Goal: Find specific page/section: Find specific page/section

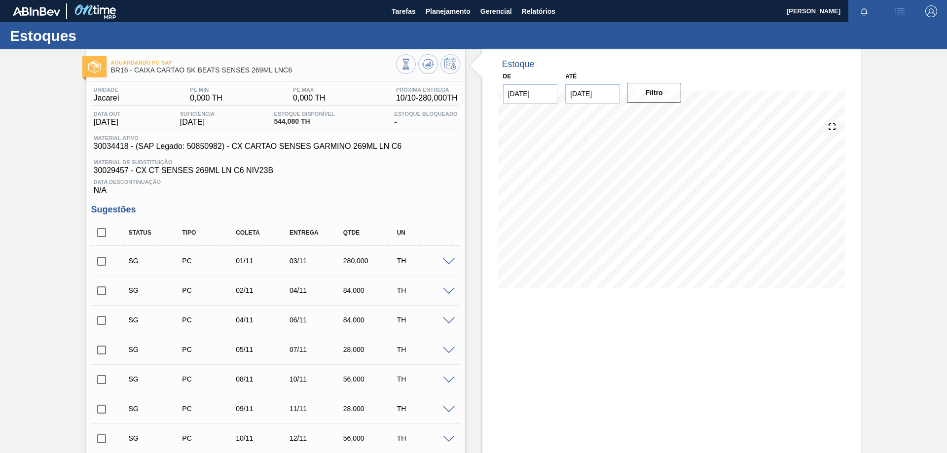
click at [894, 9] on img "button" at bounding box center [900, 11] width 12 height 12
click at [788, 56] on div at bounding box center [473, 226] width 947 height 453
click at [707, 40] on div "Estoques" at bounding box center [473, 35] width 947 height 27
click at [437, 12] on span "Planejamento" at bounding box center [448, 11] width 45 height 12
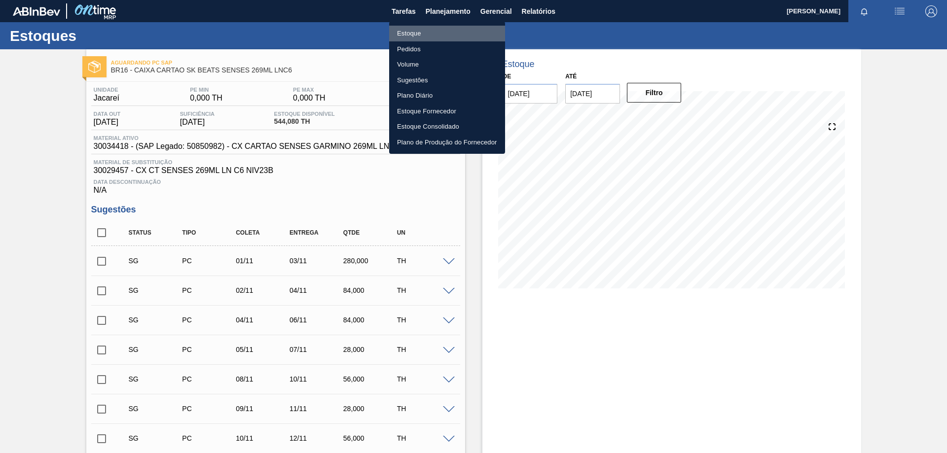
click at [419, 33] on li "Estoque" at bounding box center [447, 34] width 116 height 16
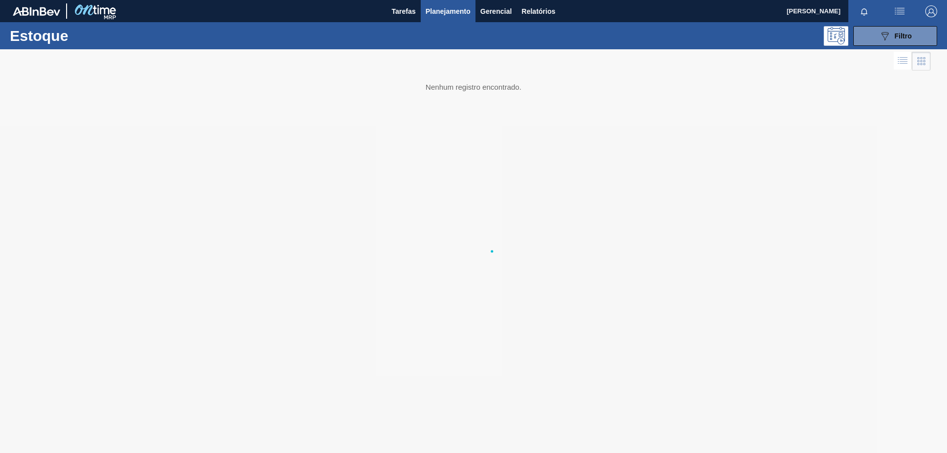
click at [728, 154] on div at bounding box center [473, 251] width 947 height 404
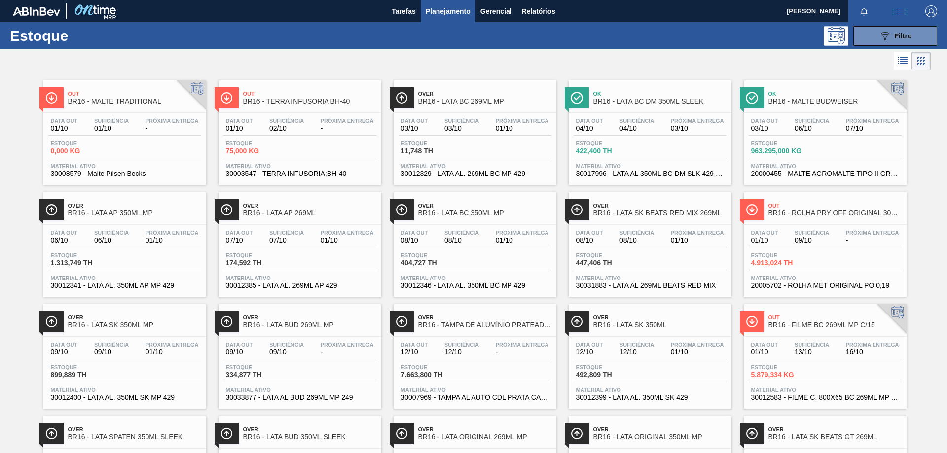
click at [436, 8] on span "Planejamento" at bounding box center [448, 11] width 45 height 12
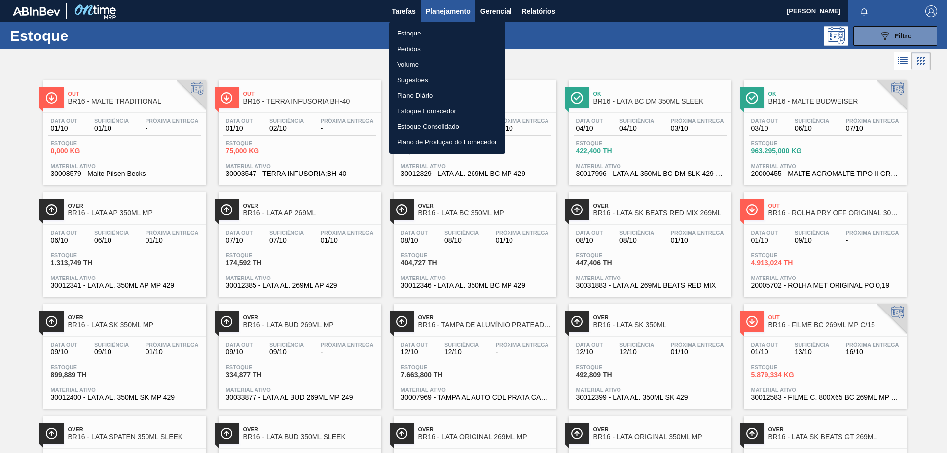
click at [411, 33] on li "Estoque" at bounding box center [447, 34] width 116 height 16
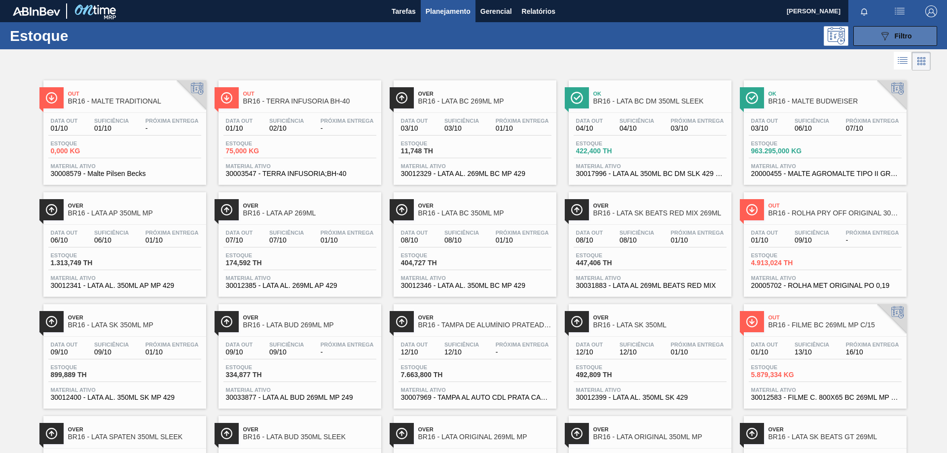
click at [895, 37] on span "Filtro" at bounding box center [903, 36] width 17 height 8
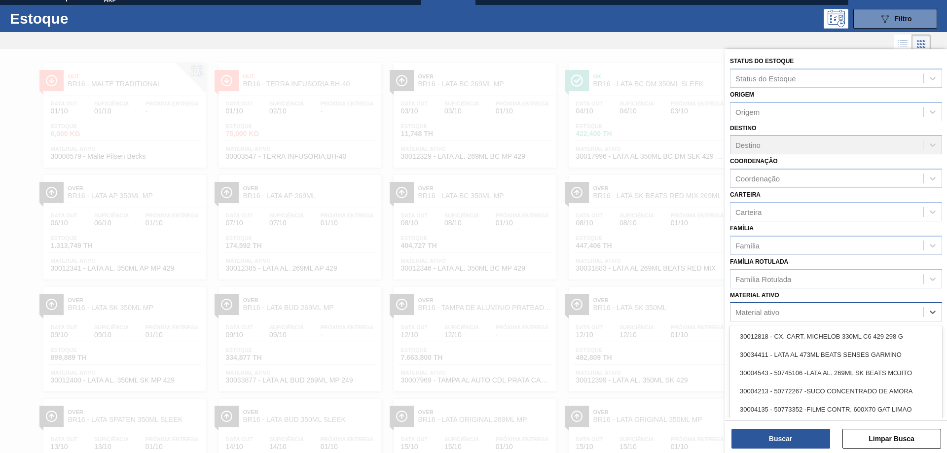
drag, startPoint x: 798, startPoint y: 309, endPoint x: 801, endPoint y: 304, distance: 6.4
click at [797, 309] on div "Material ativo" at bounding box center [826, 312] width 193 height 14
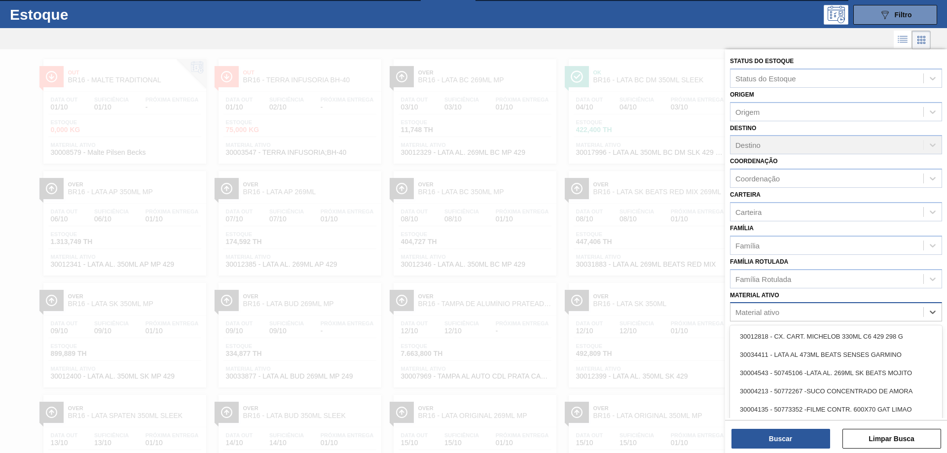
scroll to position [24, 0]
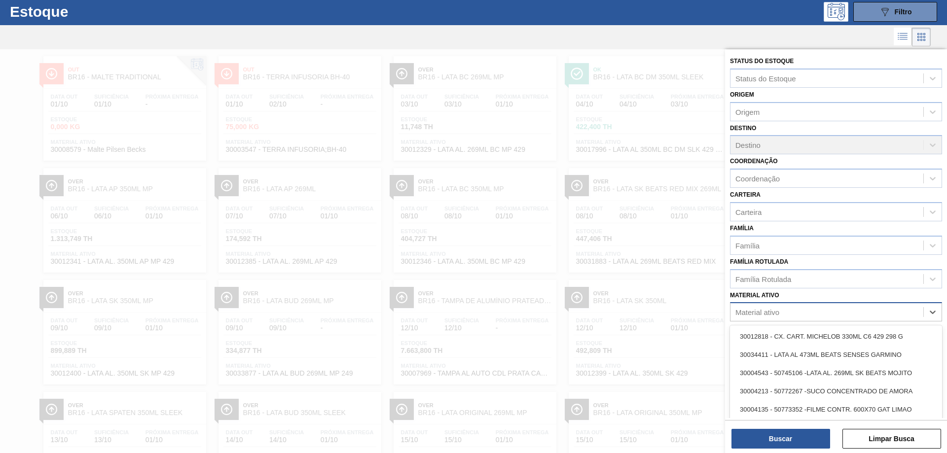
paste ativo "30002702"
type ativo "30002702"
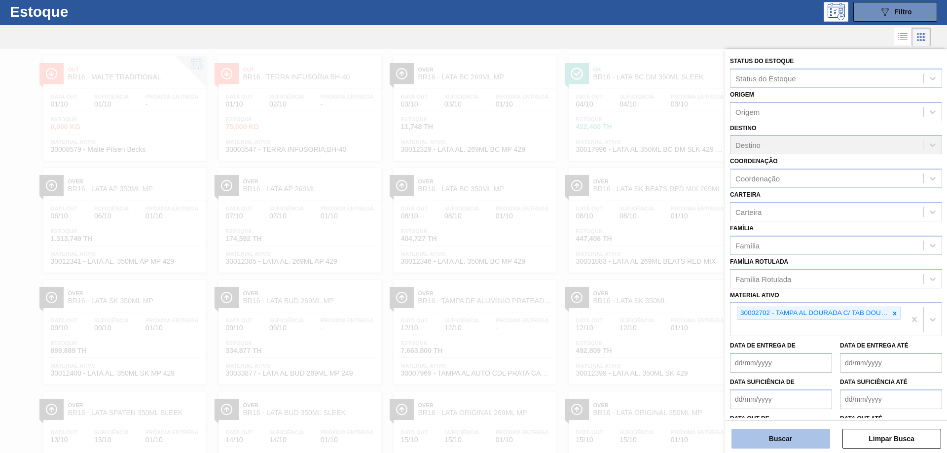
click at [799, 438] on button "Buscar" at bounding box center [780, 439] width 99 height 20
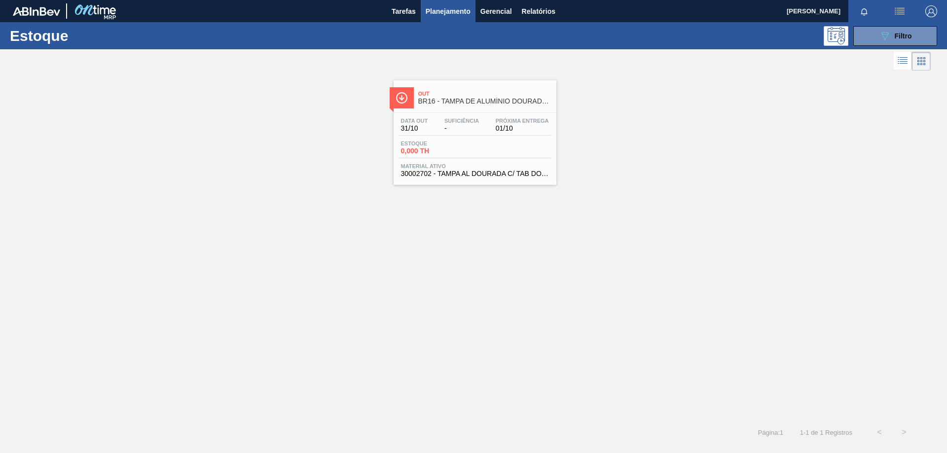
click at [515, 133] on div "Data out 31/10 Suficiência - Próxima Entrega 01/10" at bounding box center [475, 127] width 153 height 18
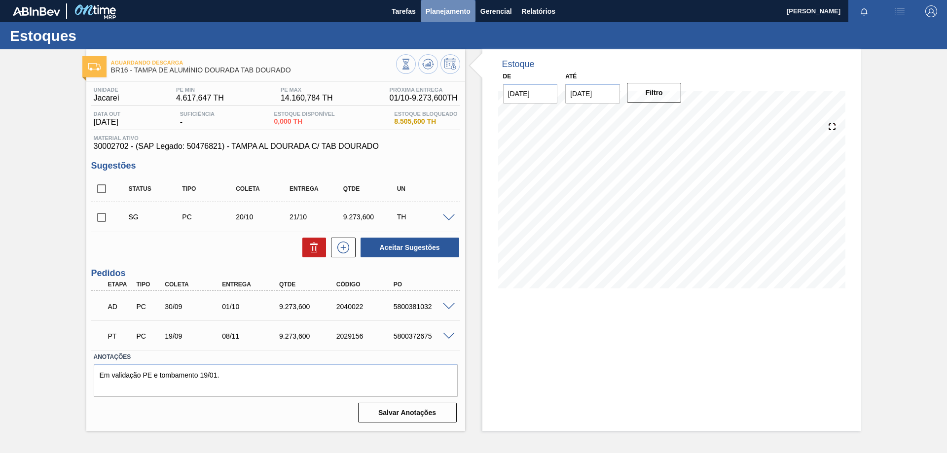
click at [436, 6] on span "Planejamento" at bounding box center [448, 11] width 45 height 12
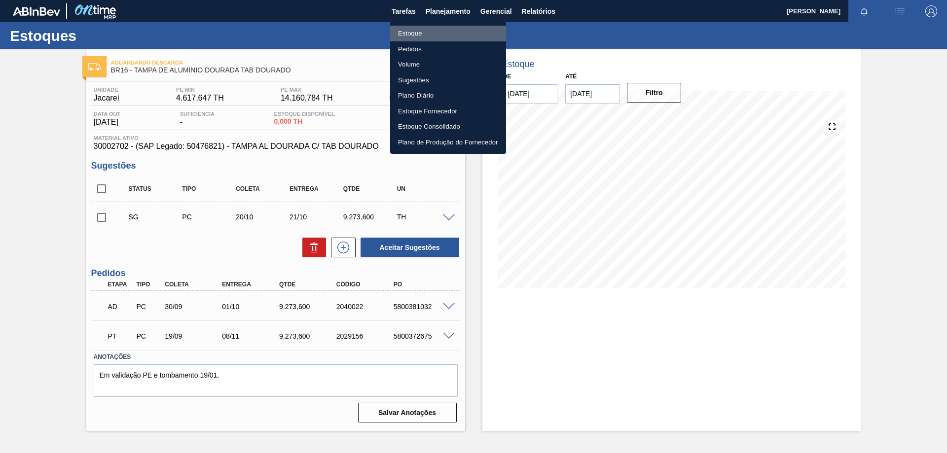
click at [424, 34] on li "Estoque" at bounding box center [448, 34] width 116 height 16
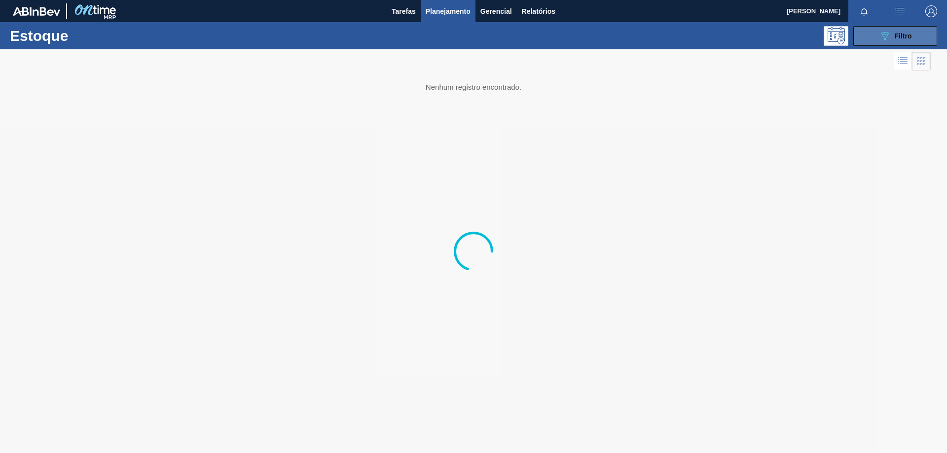
click at [884, 36] on icon "089F7B8B-B2A5-4AFE-B5C0-19BA573D28AC" at bounding box center [885, 36] width 12 height 12
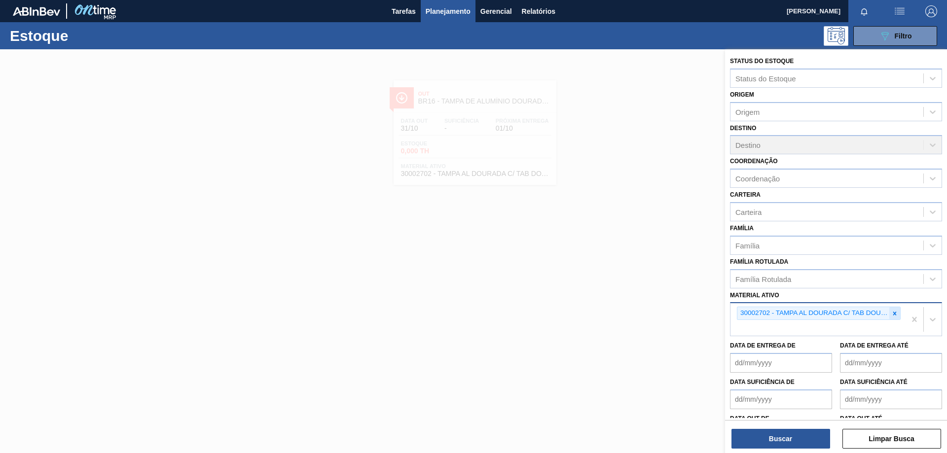
click at [893, 314] on icon at bounding box center [894, 313] width 3 height 3
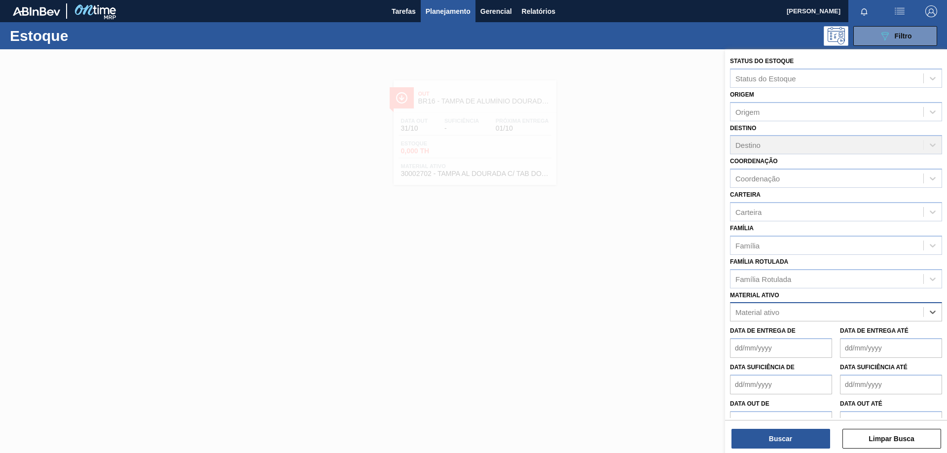
paste ativo "30003188"
type ativo "30003188"
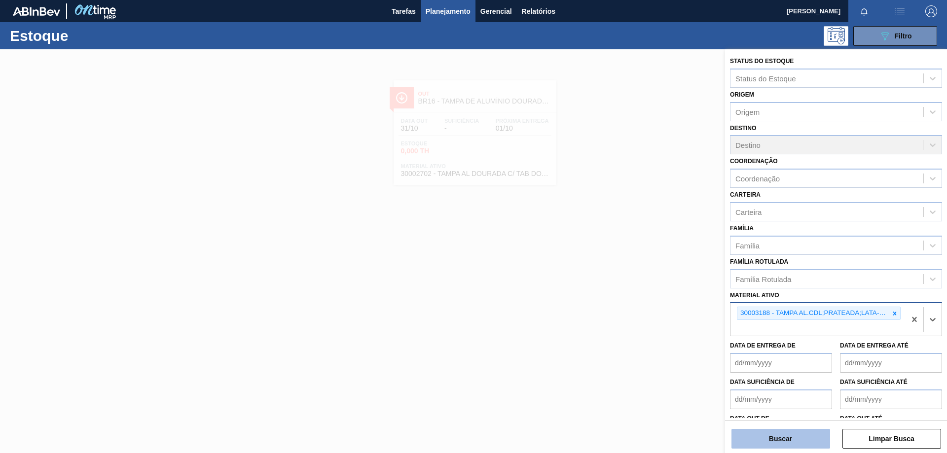
click at [779, 436] on button "Buscar" at bounding box center [780, 439] width 99 height 20
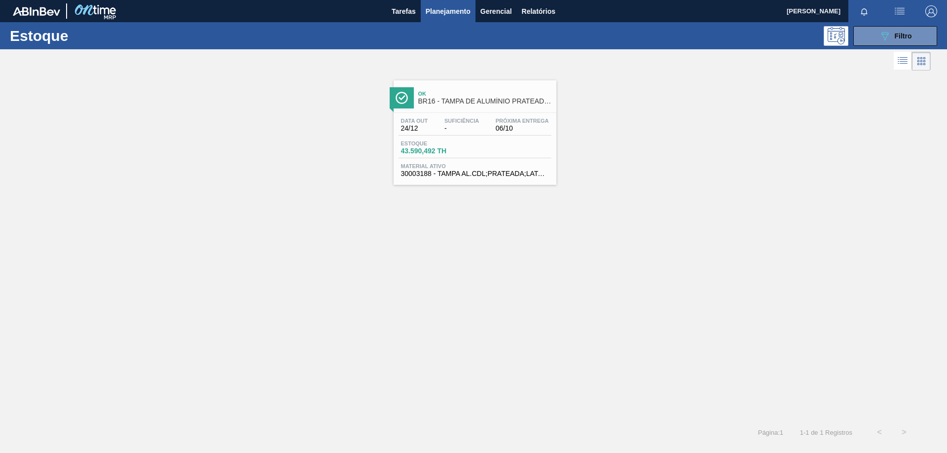
click at [507, 119] on span "Próxima Entrega" at bounding box center [522, 121] width 53 height 6
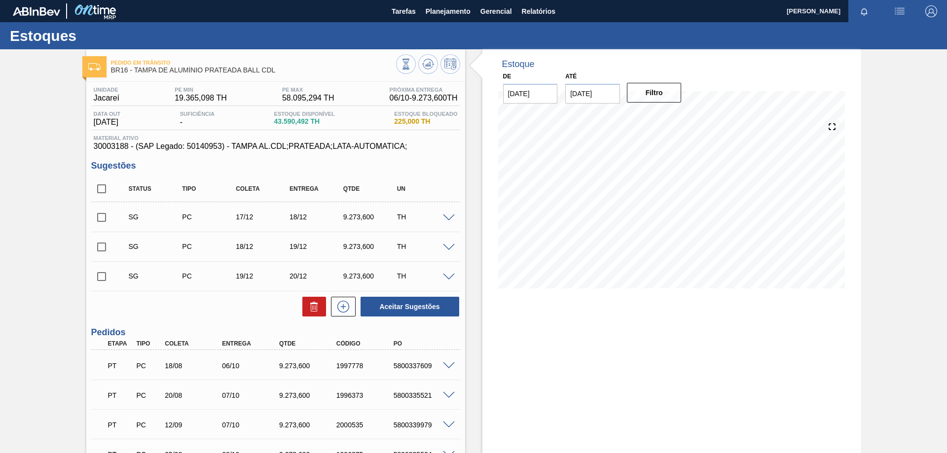
scroll to position [49, 0]
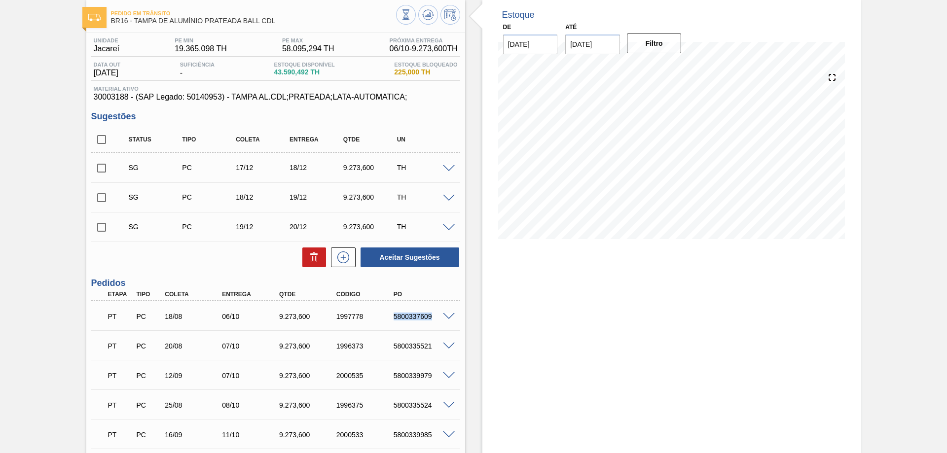
drag, startPoint x: 394, startPoint y: 317, endPoint x: 436, endPoint y: 317, distance: 42.4
click at [436, 317] on div "5800337609" at bounding box center [423, 317] width 64 height 8
copy div "5800337609"
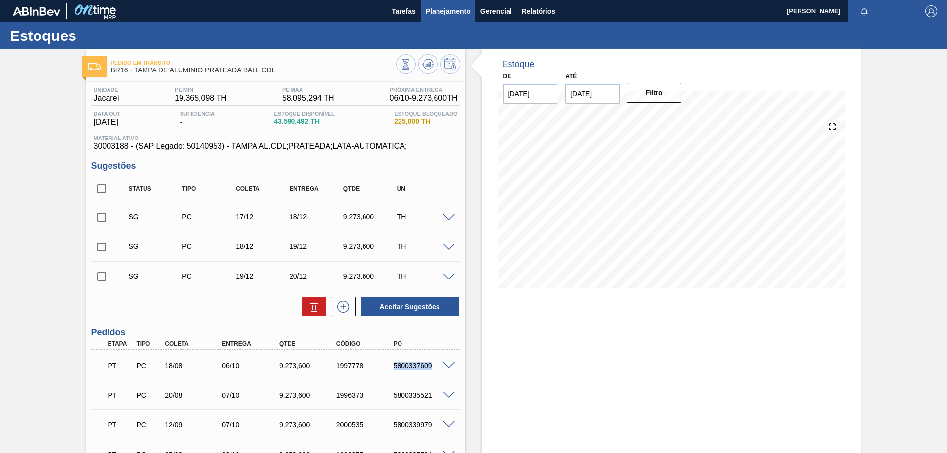
click at [446, 15] on span "Planejamento" at bounding box center [448, 11] width 45 height 12
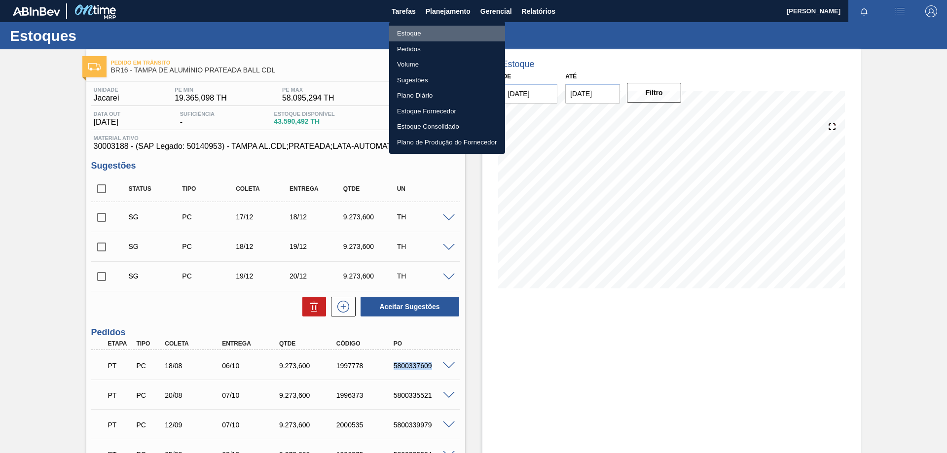
click at [417, 32] on li "Estoque" at bounding box center [447, 34] width 116 height 16
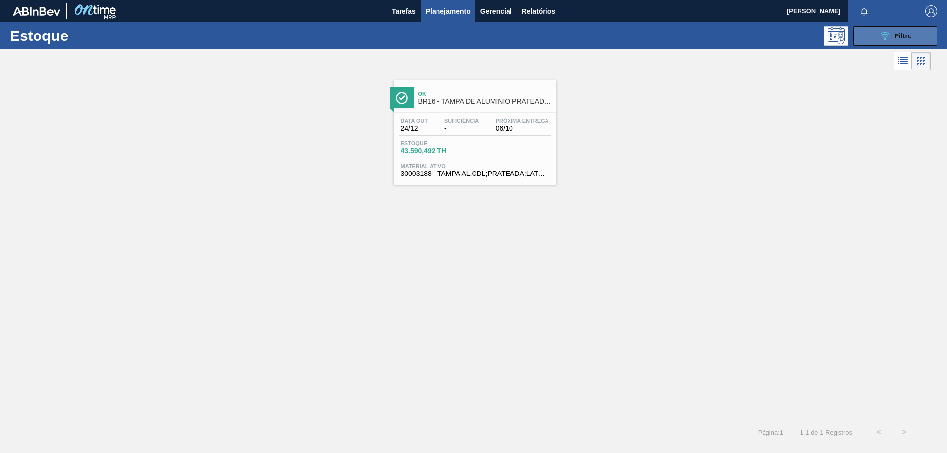
click at [904, 33] on span "Filtro" at bounding box center [903, 36] width 17 height 8
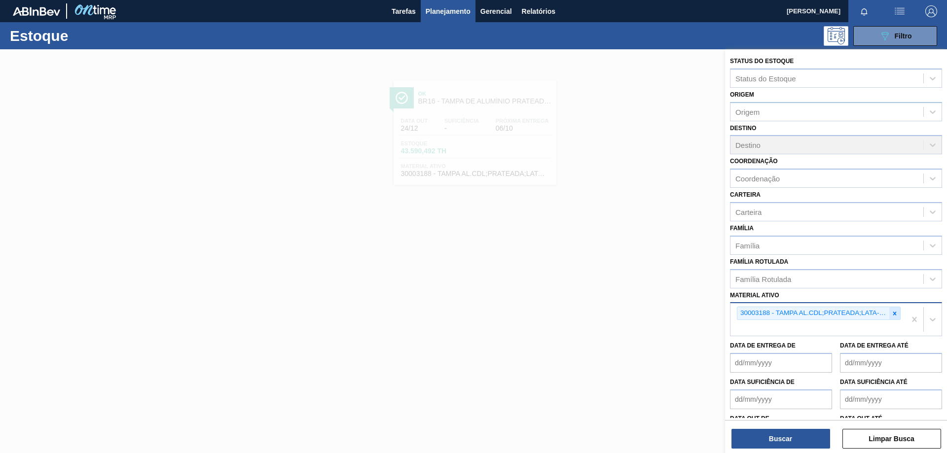
click at [892, 312] on icon at bounding box center [894, 313] width 7 height 7
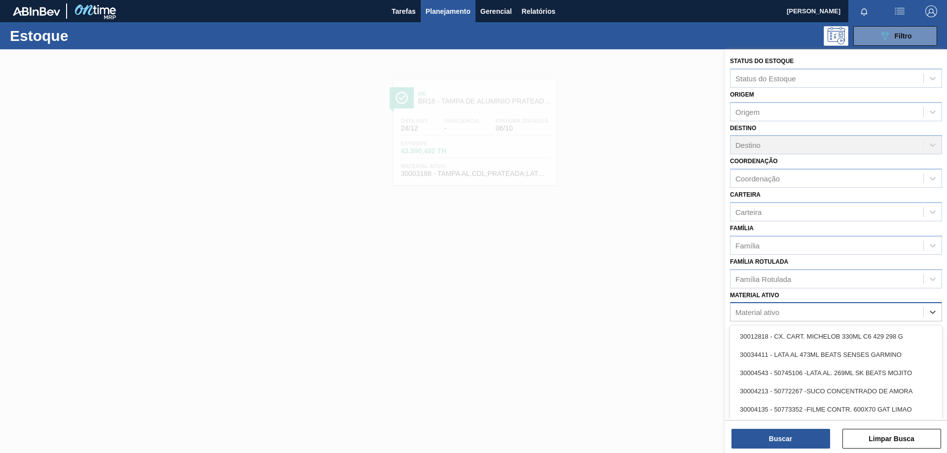
click at [864, 310] on div "Material ativo" at bounding box center [826, 312] width 193 height 14
paste ativo "30002293"
type ativo "30002293"
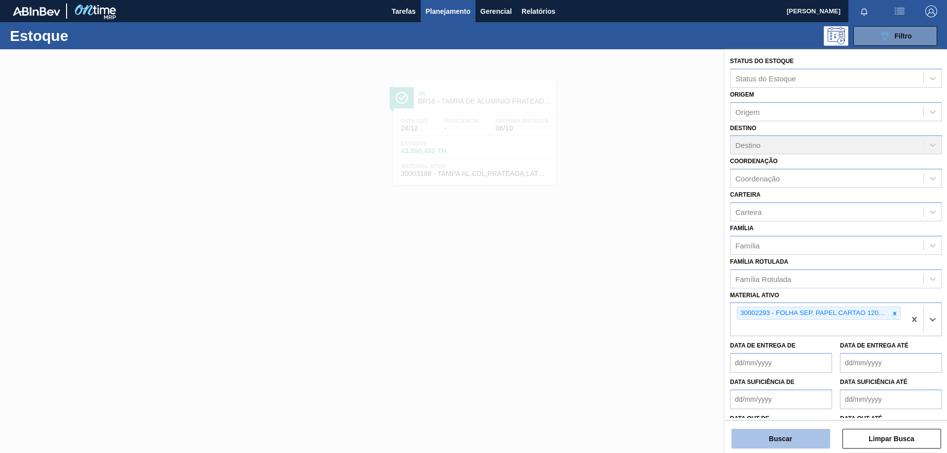
click at [809, 439] on button "Buscar" at bounding box center [780, 439] width 99 height 20
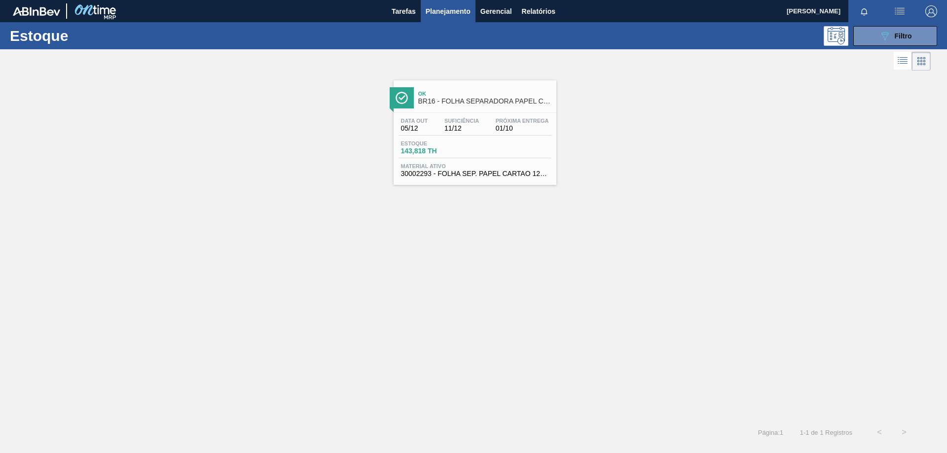
click at [510, 155] on div "Estoque 143,818 TH" at bounding box center [475, 150] width 153 height 18
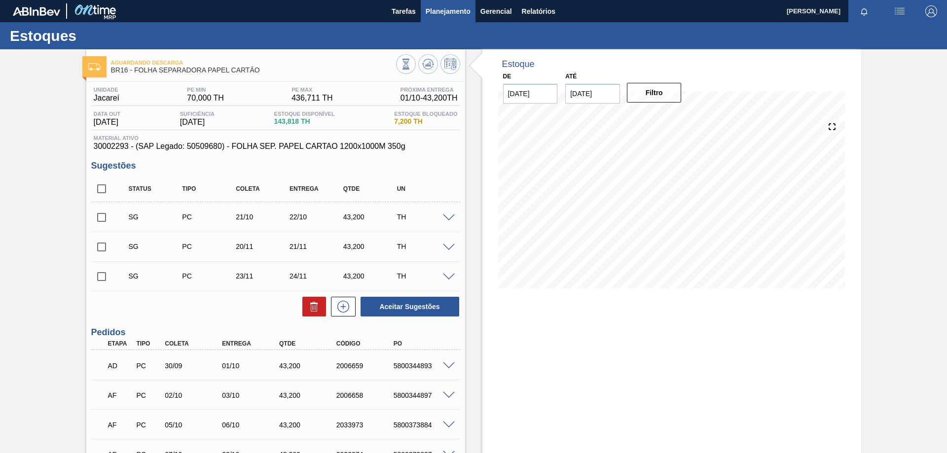
click at [445, 8] on span "Planejamento" at bounding box center [448, 11] width 45 height 12
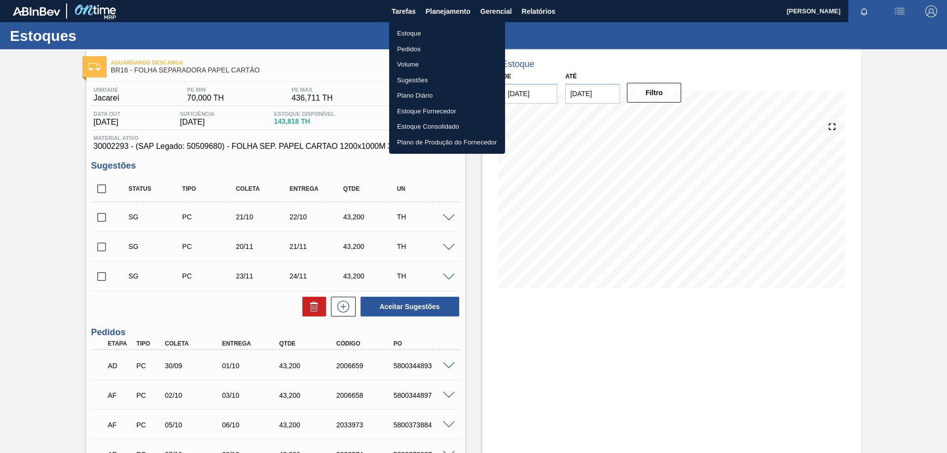
click at [415, 33] on li "Estoque" at bounding box center [447, 34] width 116 height 16
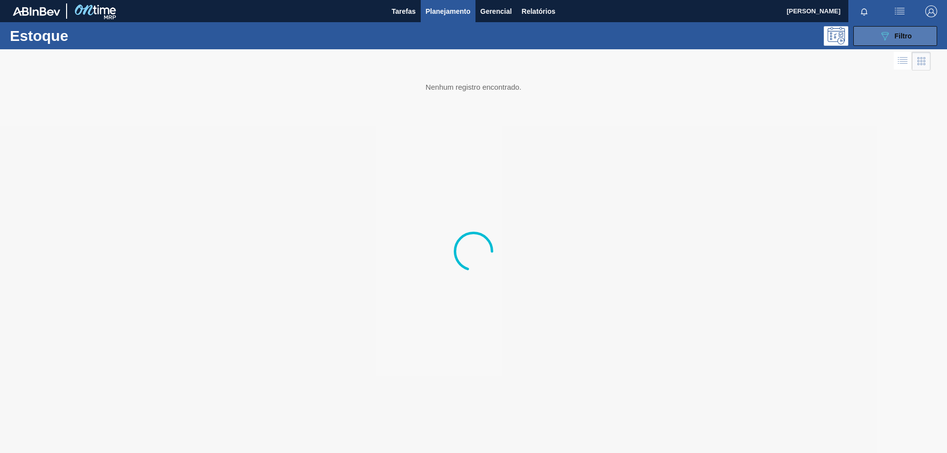
click at [876, 34] on button "089F7B8B-B2A5-4AFE-B5C0-19BA573D28AC Filtro" at bounding box center [895, 36] width 84 height 20
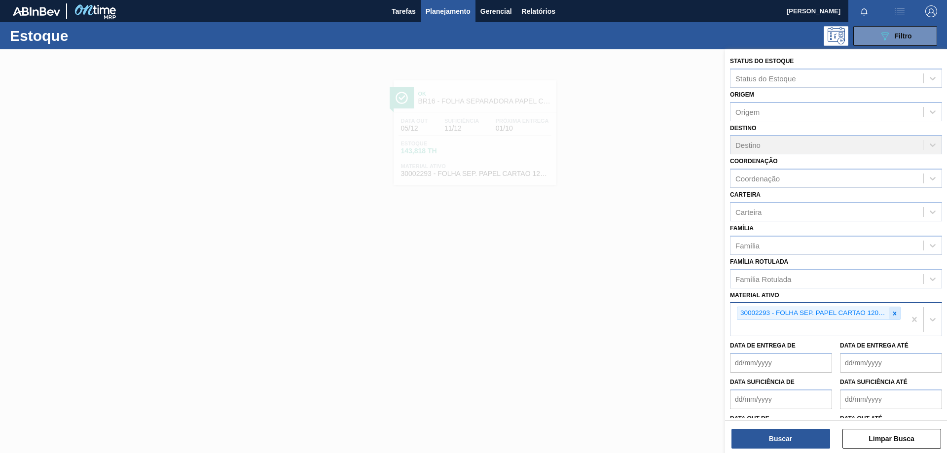
click at [893, 315] on icon at bounding box center [894, 313] width 3 height 3
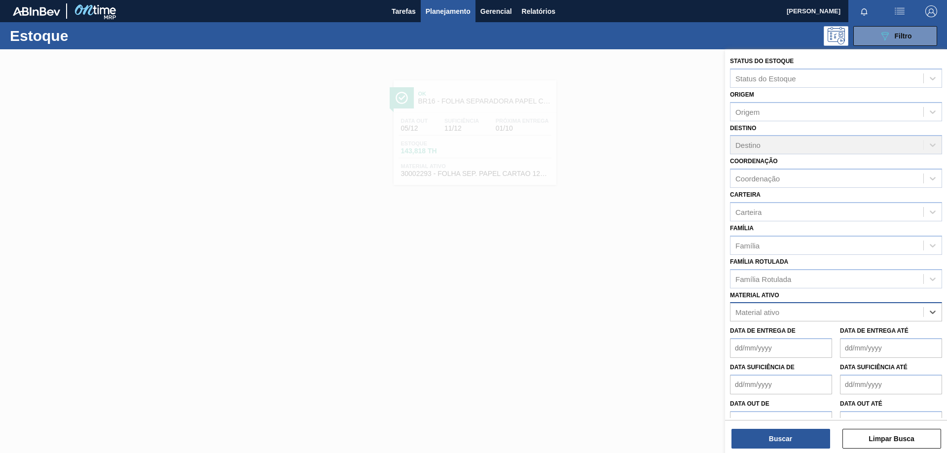
paste ativo "30017830"
type ativo "30017830"
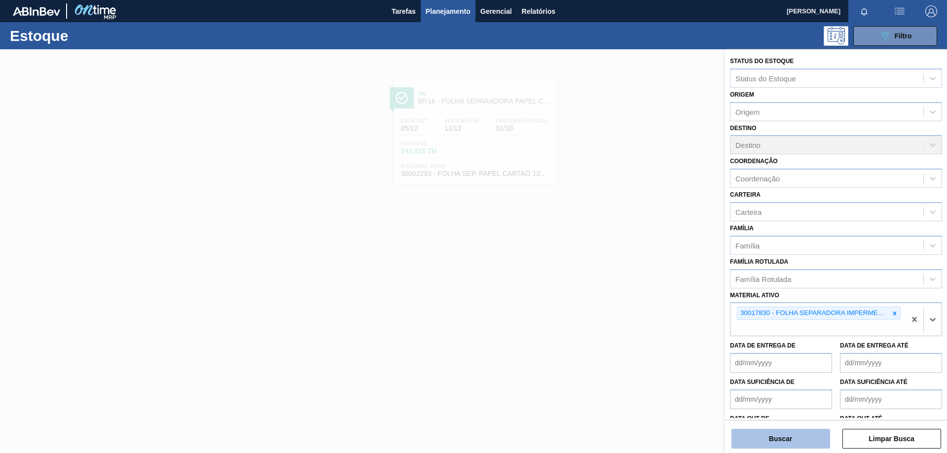
click at [790, 446] on button "Buscar" at bounding box center [780, 439] width 99 height 20
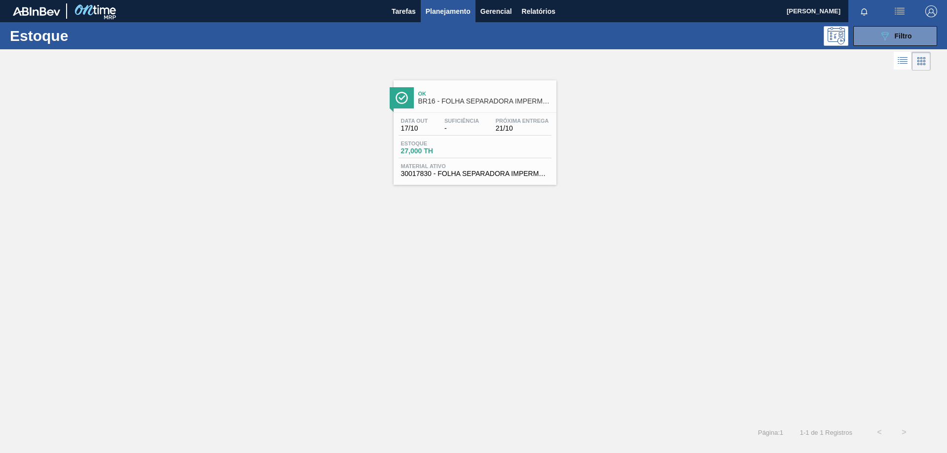
click at [541, 133] on div "Data out 17/10 Suficiência - Próxima Entrega 21/10" at bounding box center [475, 127] width 153 height 18
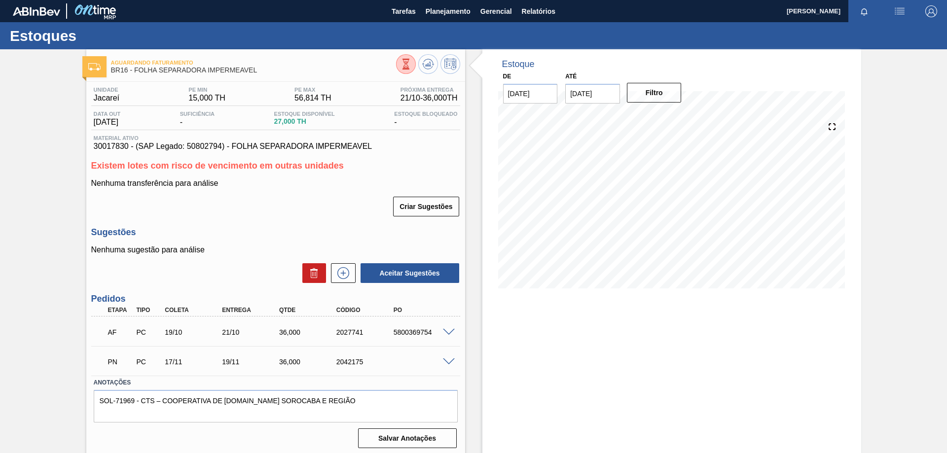
scroll to position [3, 0]
